Goal: Information Seeking & Learning: Learn about a topic

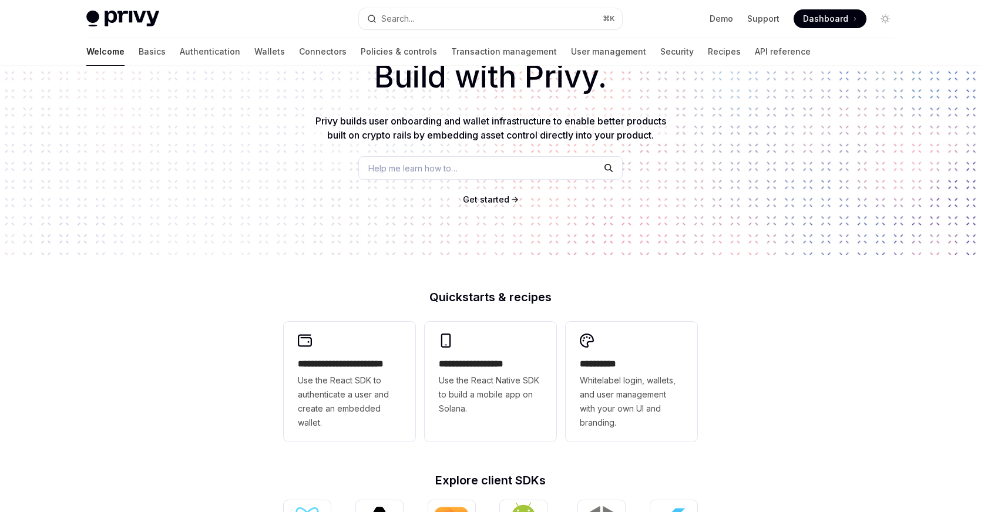
scroll to position [79, 0]
click at [569, 233] on div "Build with Privy. Privy builds user onboarding and wallet infrastructure to ena…" at bounding box center [490, 120] width 981 height 268
click at [783, 390] on div "**********" at bounding box center [490, 420] width 981 height 868
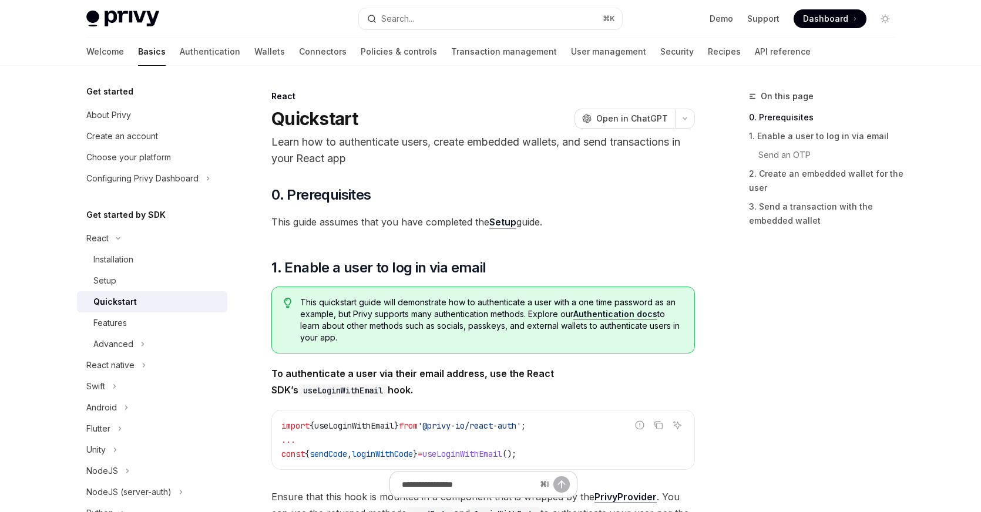
click at [138, 62] on link "Basics" at bounding box center [152, 52] width 28 height 28
type textarea "*"
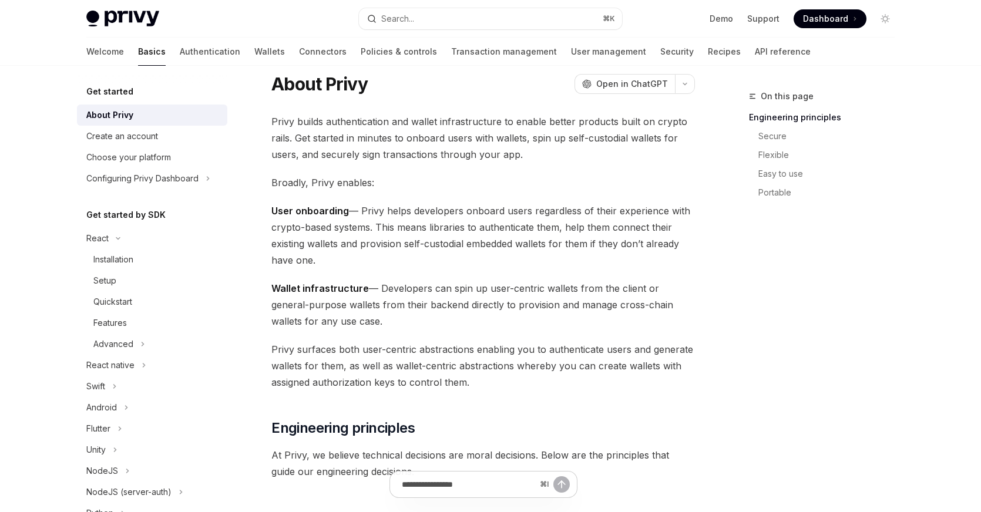
scroll to position [38, 0]
